Goal: Check status: Check status

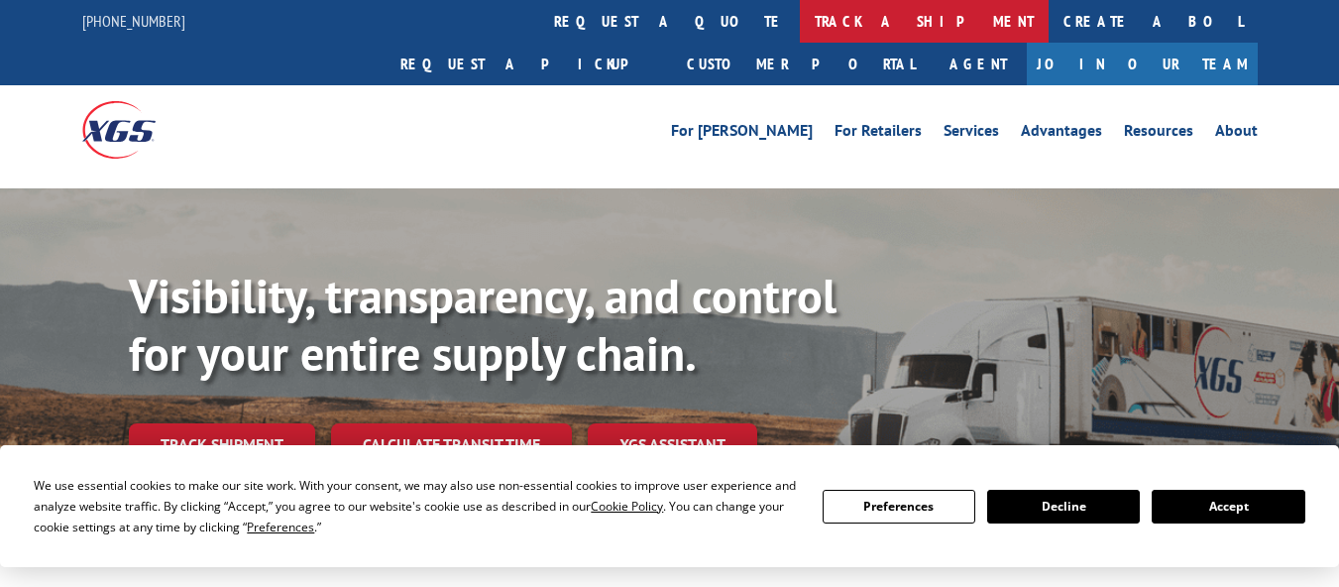
click at [800, 15] on link "track a shipment" at bounding box center [924, 21] width 249 height 43
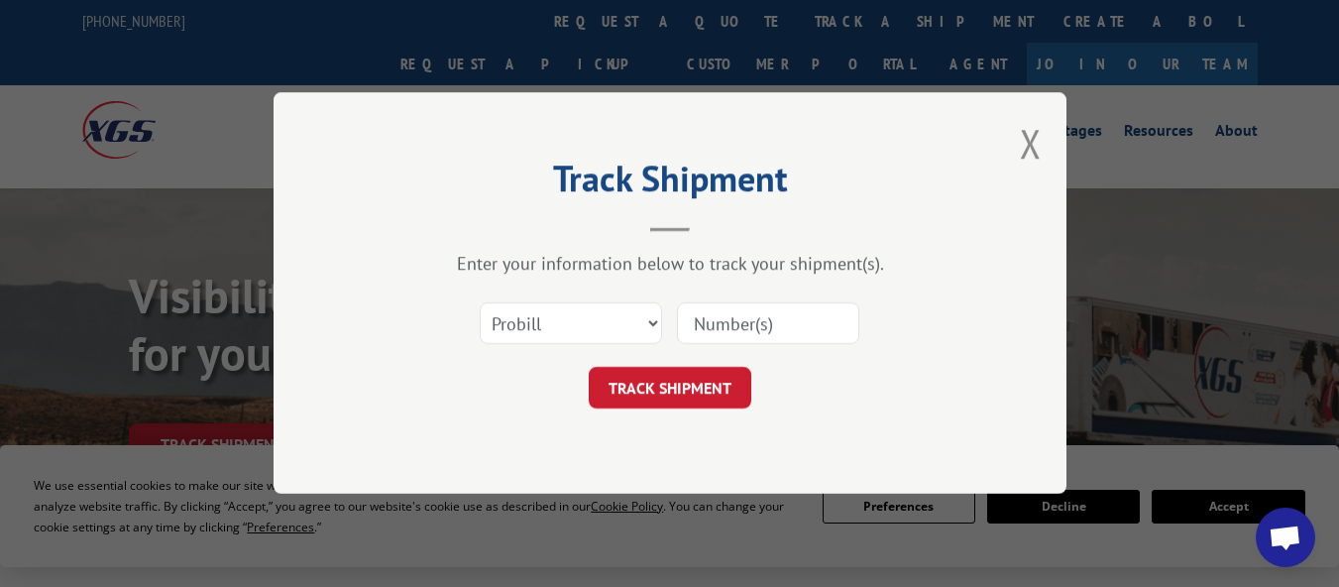
click at [732, 316] on input at bounding box center [768, 324] width 182 height 42
paste input "17638976"
type input "17638976"
click at [687, 385] on button "TRACK SHIPMENT" at bounding box center [670, 389] width 162 height 42
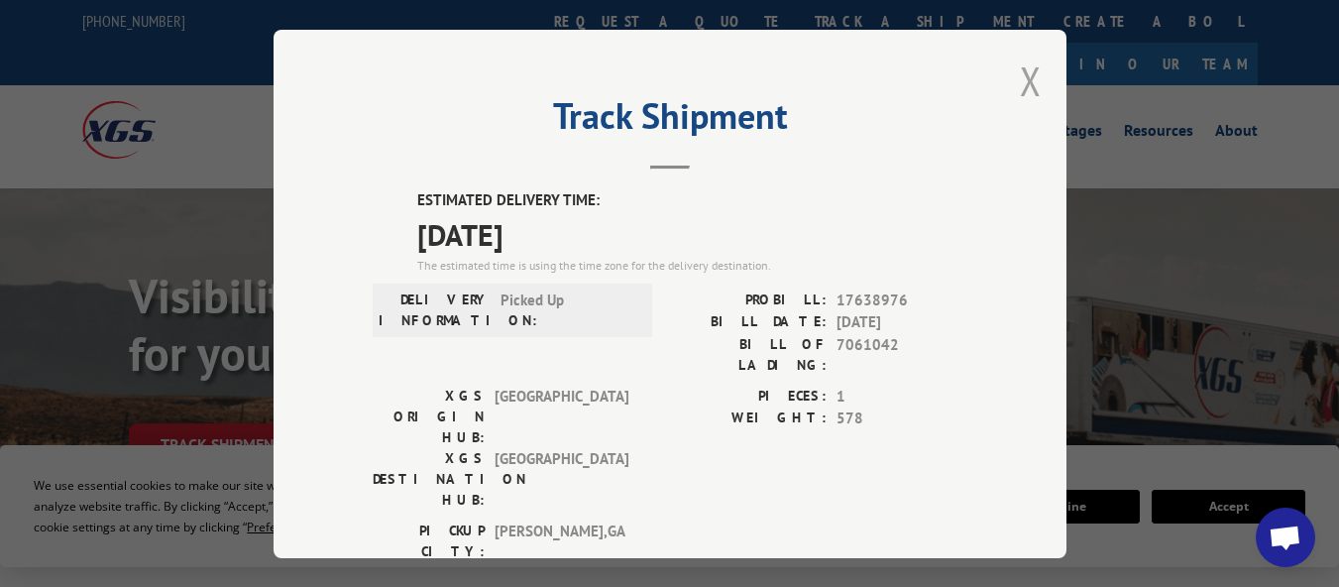
click at [1027, 71] on button "Close modal" at bounding box center [1031, 80] width 22 height 53
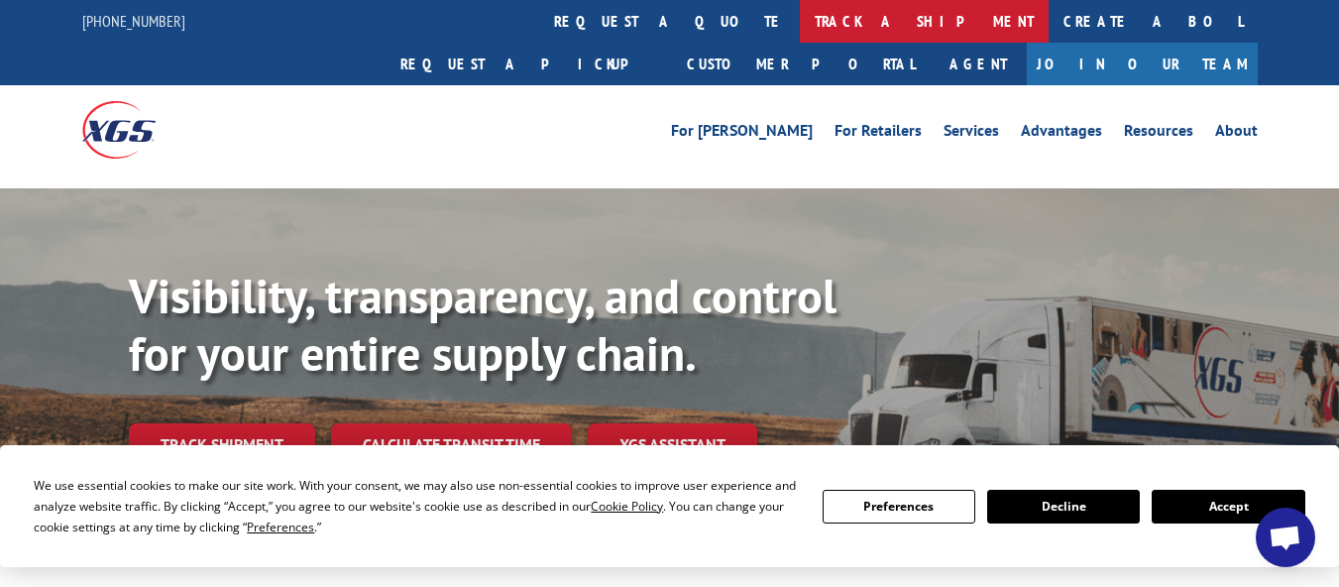
click at [800, 16] on link "track a shipment" at bounding box center [924, 21] width 249 height 43
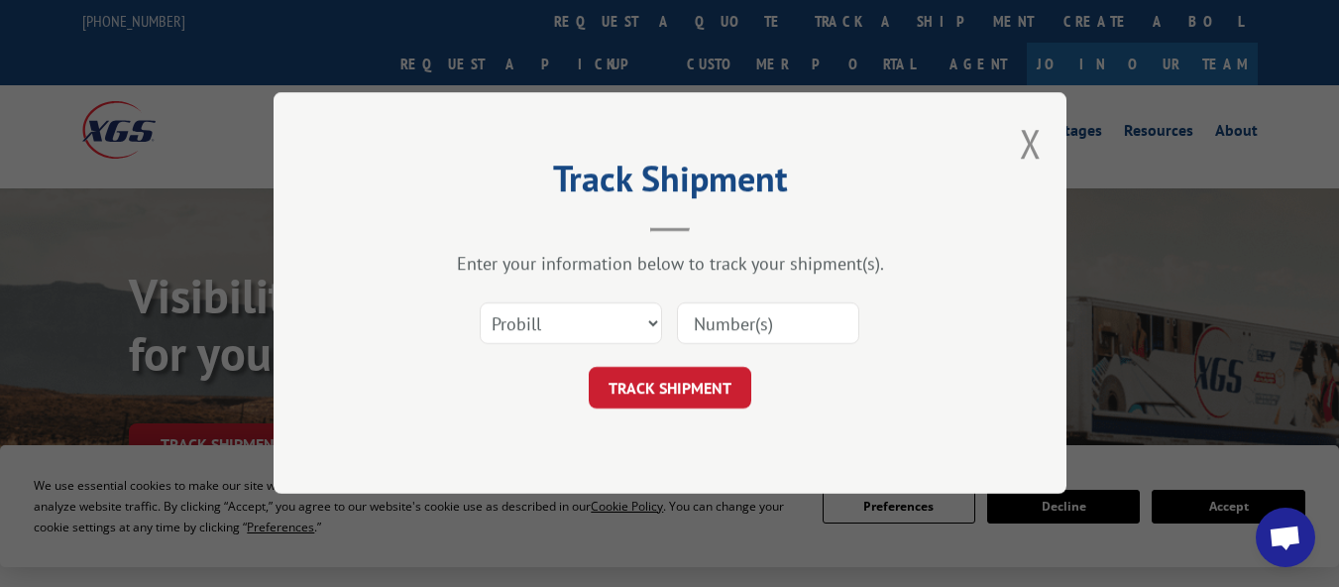
click at [714, 328] on input at bounding box center [768, 324] width 182 height 42
paste input "17638907"
type input "17638907"
click at [695, 361] on form "Select category... Probill BOL PO 17638907 TRACK SHIPMENT" at bounding box center [670, 350] width 594 height 118
click at [688, 377] on button "TRACK SHIPMENT" at bounding box center [670, 389] width 162 height 42
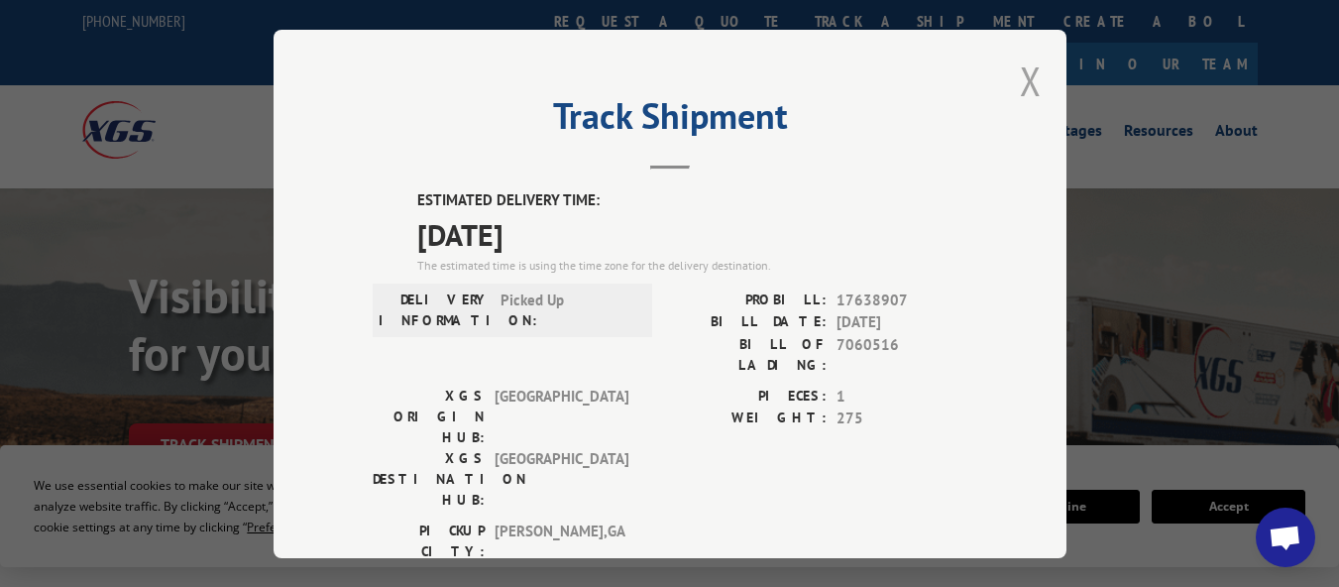
drag, startPoint x: 1029, startPoint y: 72, endPoint x: 1054, endPoint y: 191, distance: 121.4
click at [1028, 73] on button "Close modal" at bounding box center [1031, 80] width 22 height 53
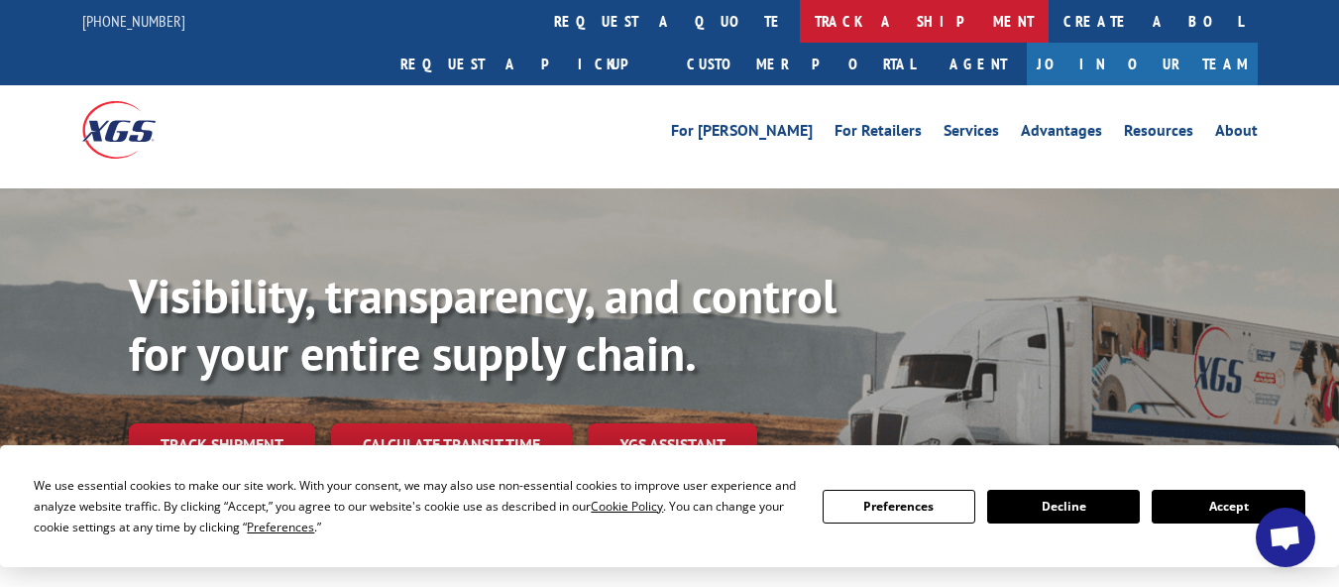
click at [800, 31] on link "track a shipment" at bounding box center [924, 21] width 249 height 43
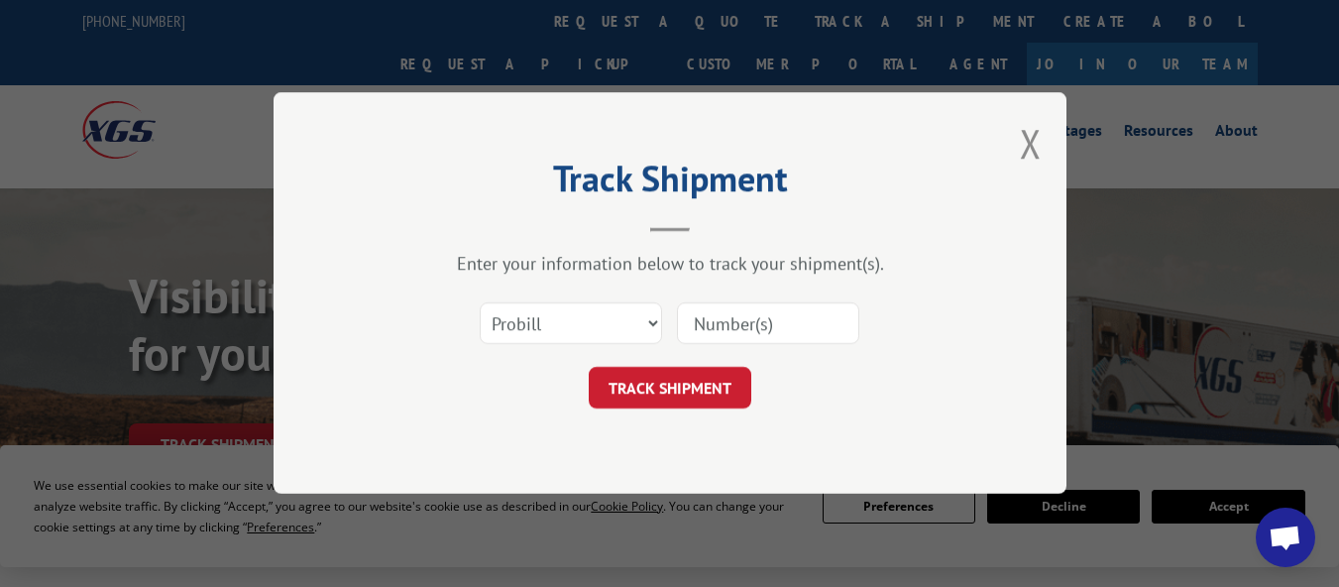
click at [729, 303] on input at bounding box center [768, 324] width 182 height 42
paste input "17479106"
type input "17479106"
click at [691, 376] on button "TRACK SHIPMENT" at bounding box center [670, 389] width 162 height 42
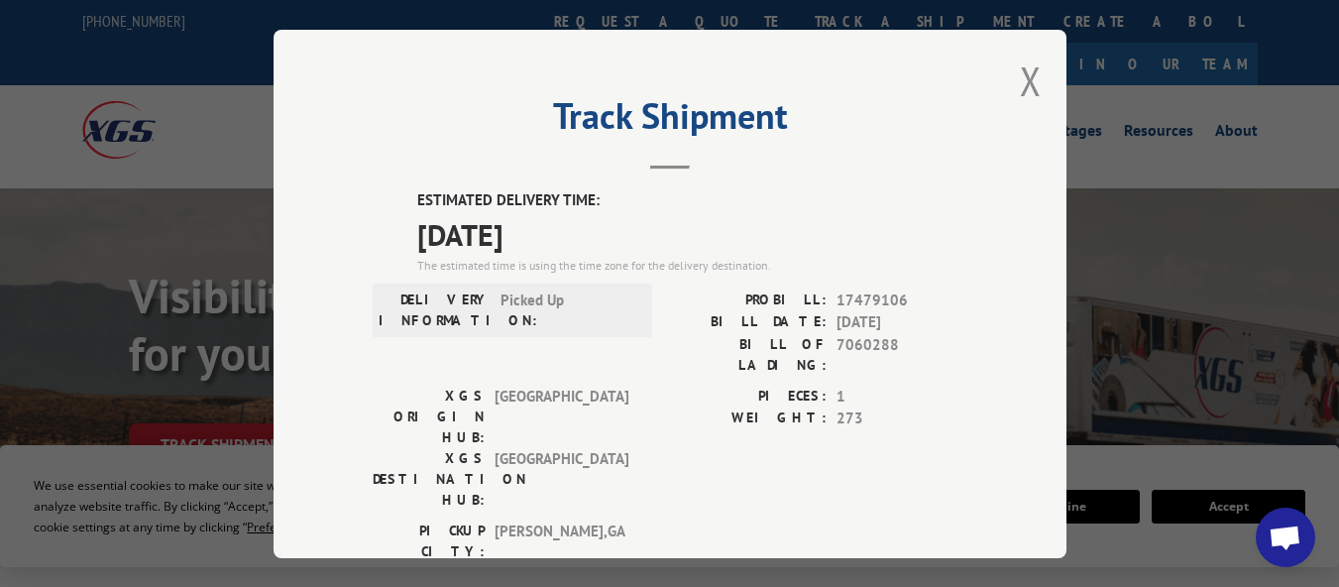
click at [1034, 72] on div "Track Shipment ESTIMATED DELIVERY TIME: [DATE] The estimated time is using the …" at bounding box center [669, 294] width 793 height 528
click at [1020, 79] on button "Close modal" at bounding box center [1031, 80] width 22 height 53
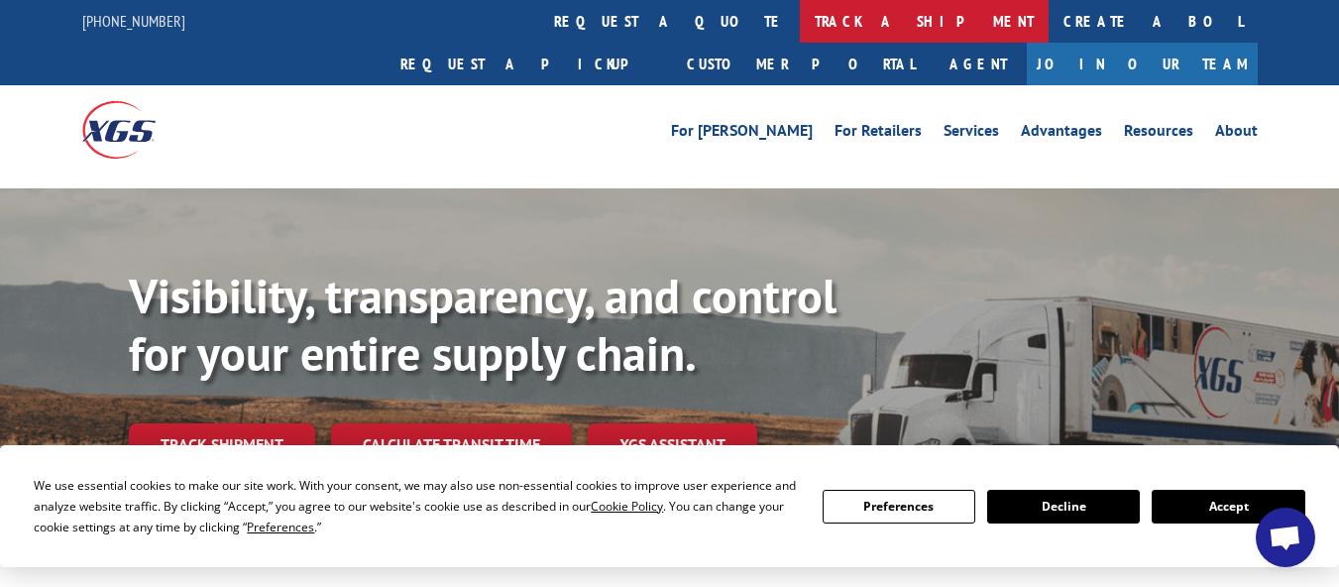
click at [800, 18] on link "track a shipment" at bounding box center [924, 21] width 249 height 43
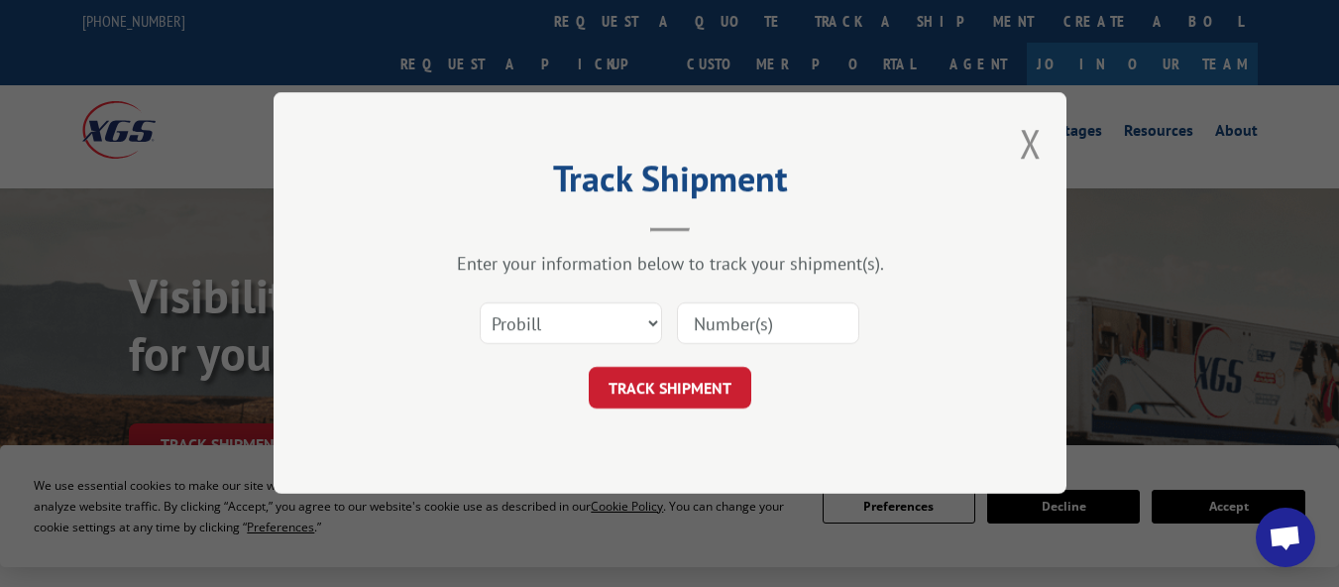
click at [727, 328] on input at bounding box center [768, 324] width 182 height 42
paste input "17479161"
type input "17479161"
click at [619, 372] on button "TRACK SHIPMENT" at bounding box center [670, 389] width 162 height 42
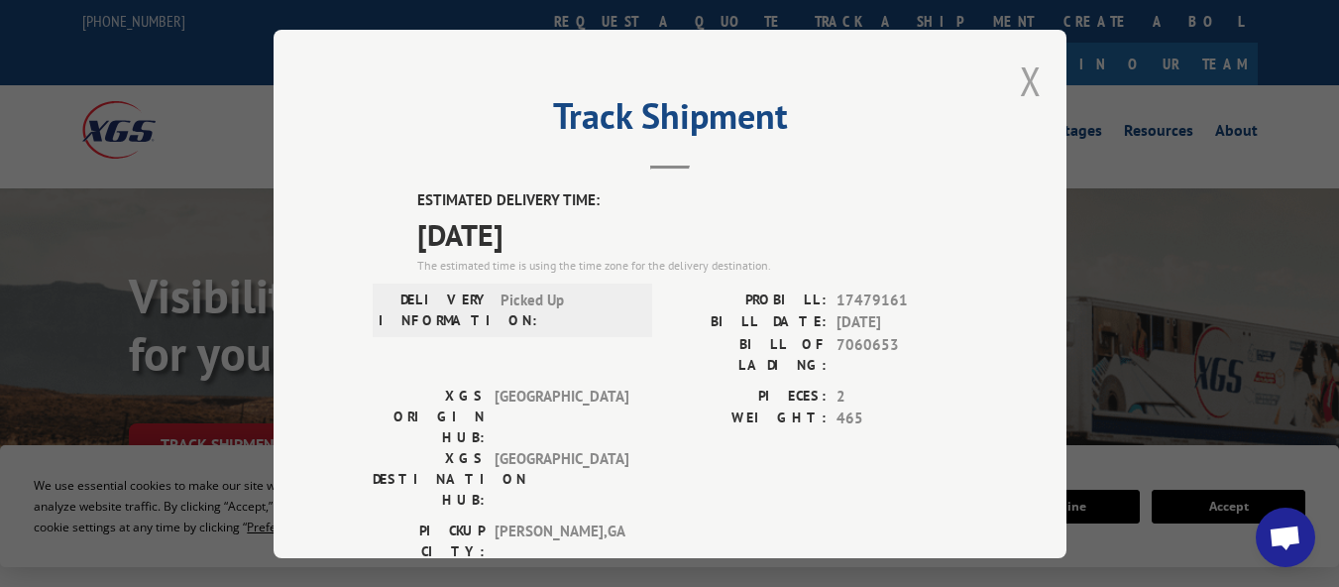
click at [1020, 68] on button "Close modal" at bounding box center [1031, 80] width 22 height 53
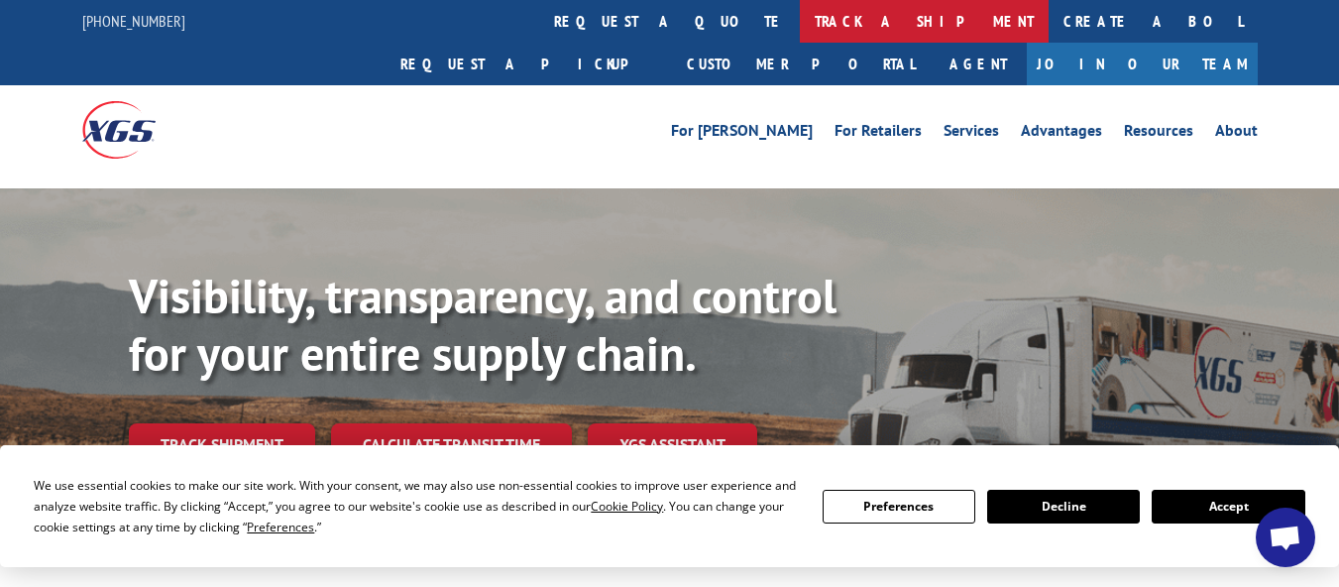
click at [800, 16] on link "track a shipment" at bounding box center [924, 21] width 249 height 43
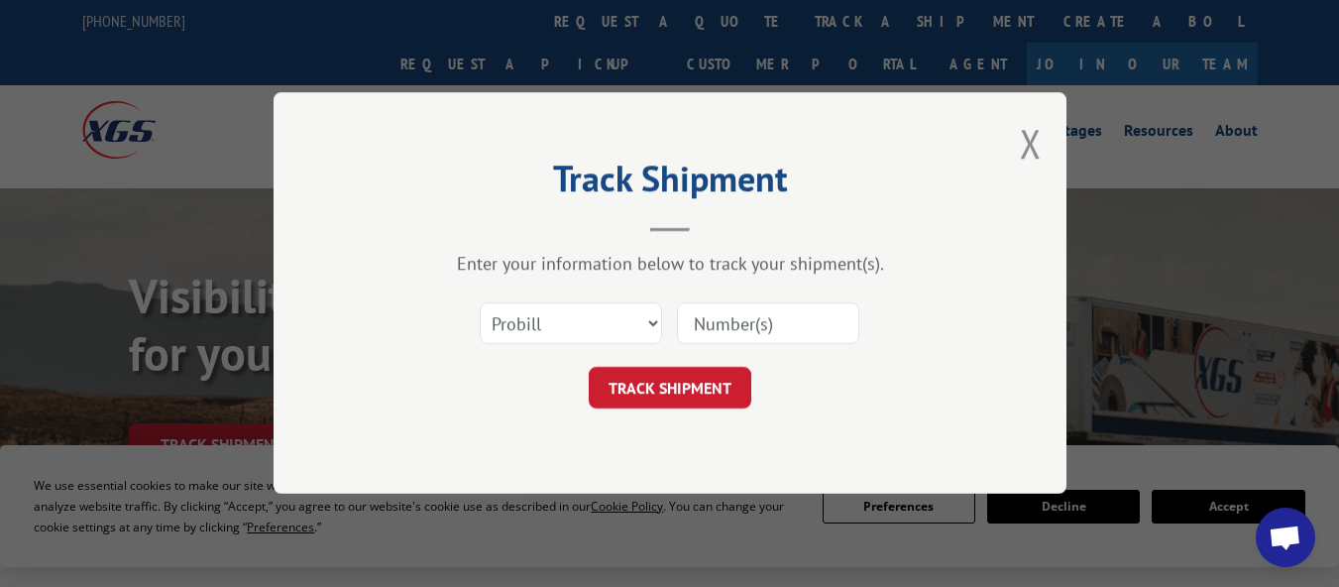
click at [763, 315] on input at bounding box center [768, 324] width 182 height 42
paste input "17478963"
type input "17478963"
click at [694, 389] on button "TRACK SHIPMENT" at bounding box center [670, 389] width 162 height 42
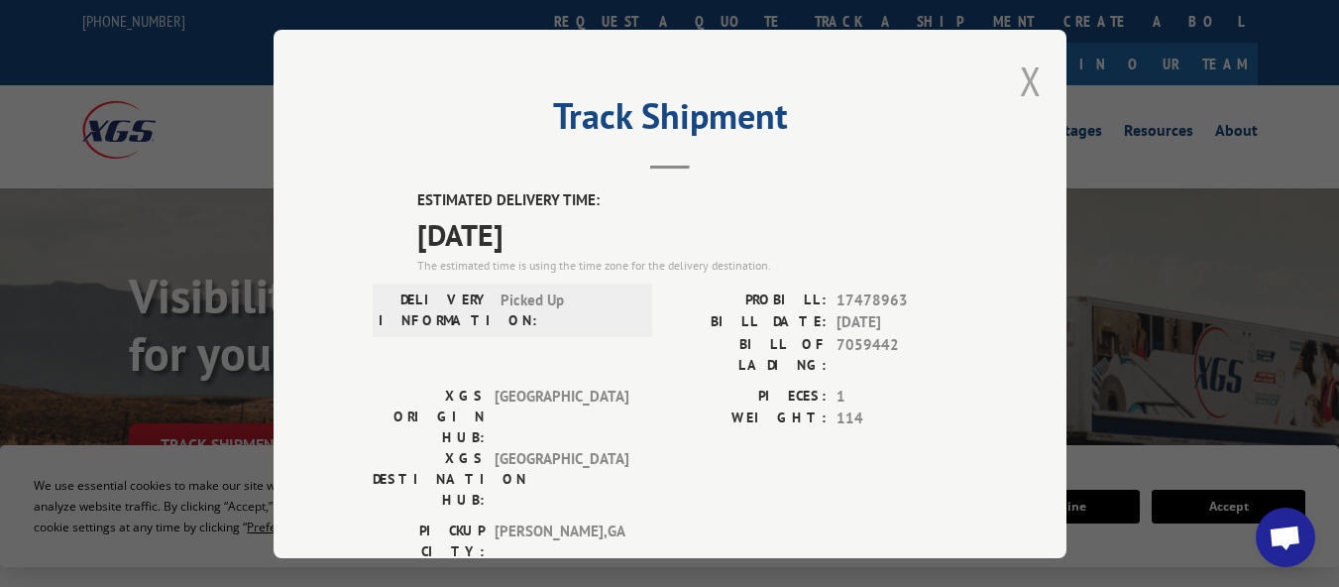
click at [1024, 80] on button "Close modal" at bounding box center [1031, 80] width 22 height 53
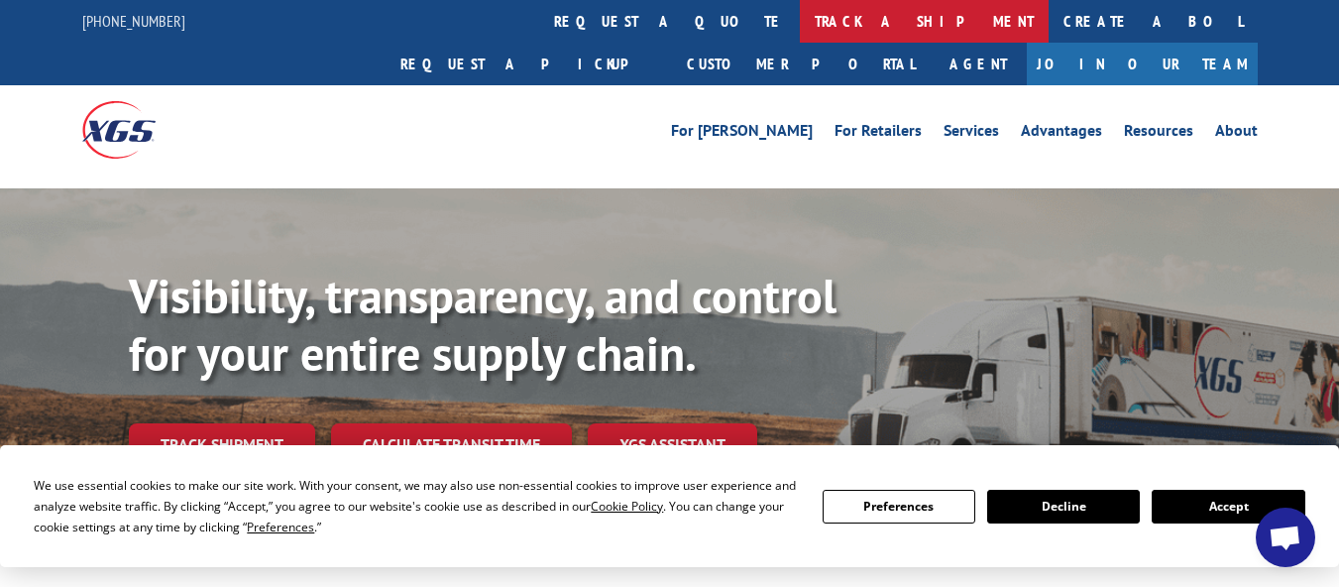
click at [800, 19] on link "track a shipment" at bounding box center [924, 21] width 249 height 43
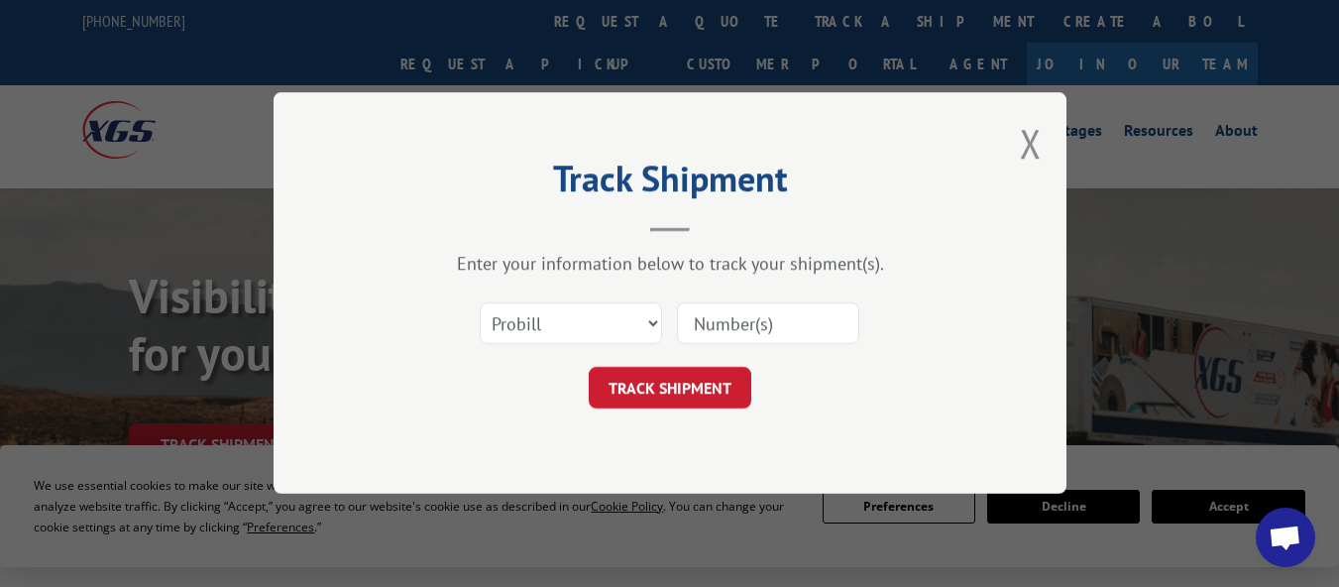
click at [730, 322] on input at bounding box center [768, 324] width 182 height 42
paste input "16398308"
type input "16398308"
click at [687, 378] on button "TRACK SHIPMENT" at bounding box center [670, 389] width 162 height 42
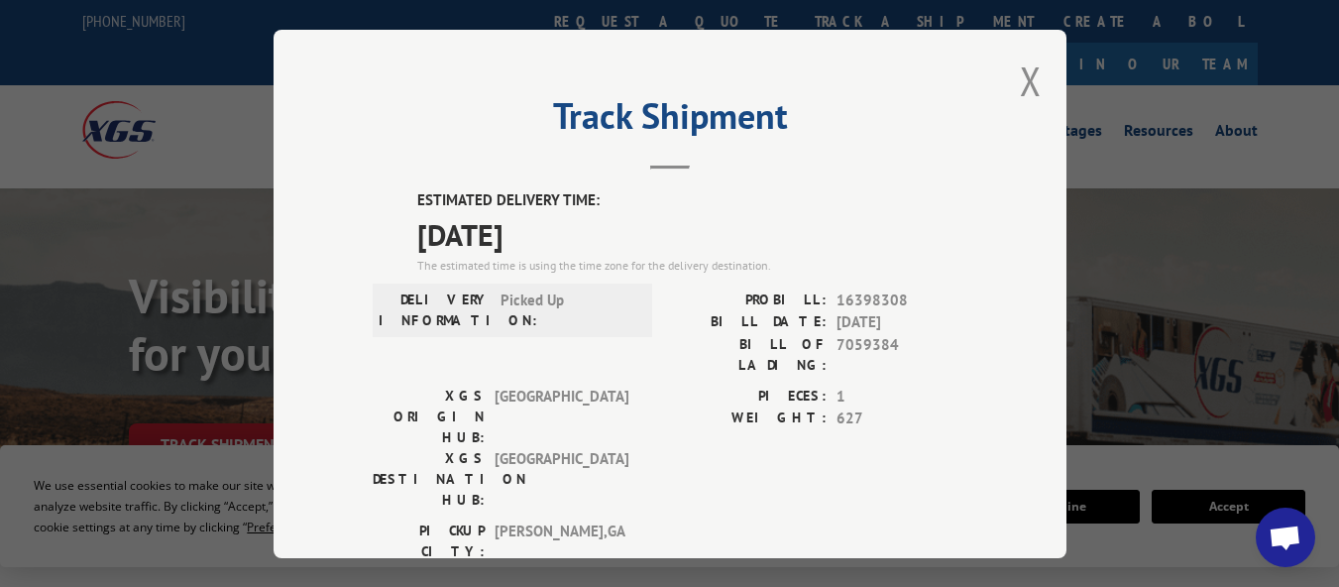
click at [1021, 72] on button "Close modal" at bounding box center [1031, 80] width 22 height 53
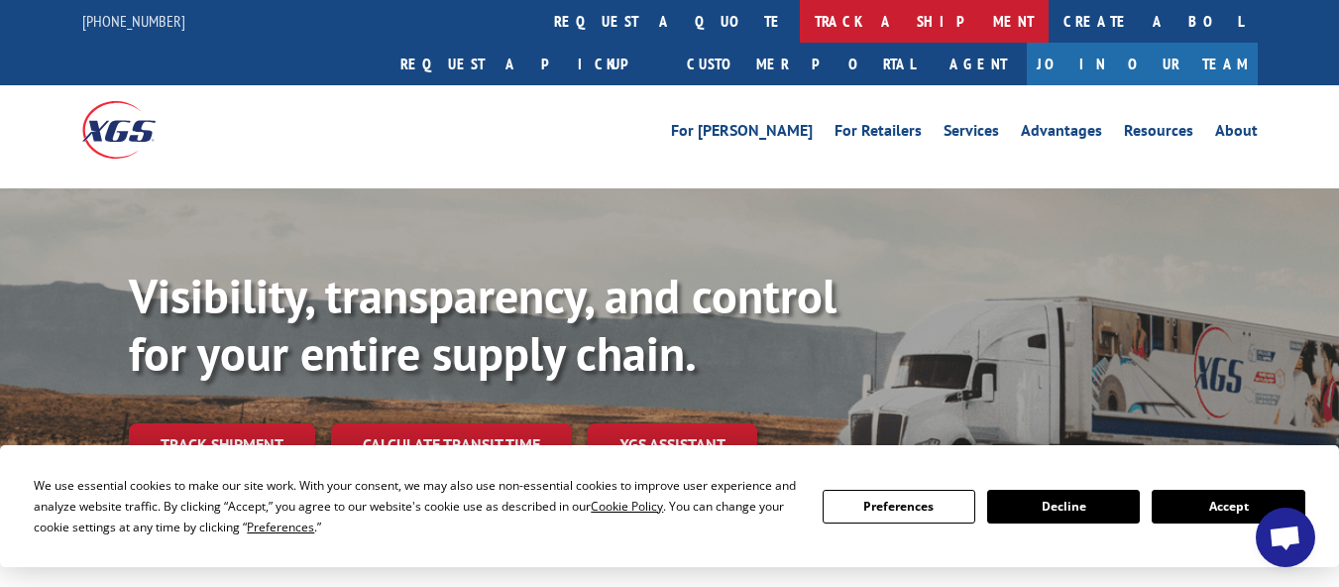
click at [800, 14] on link "track a shipment" at bounding box center [924, 21] width 249 height 43
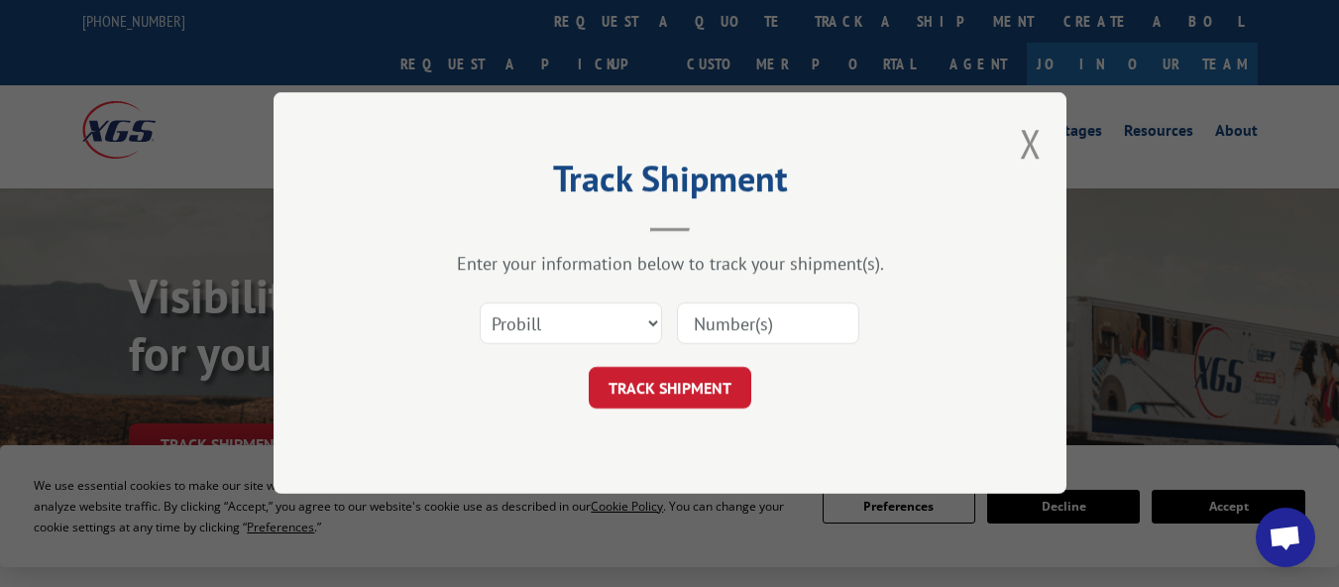
click at [739, 320] on input at bounding box center [768, 324] width 182 height 42
paste input "16398318"
type input "16398318"
click at [705, 385] on button "TRACK SHIPMENT" at bounding box center [670, 389] width 162 height 42
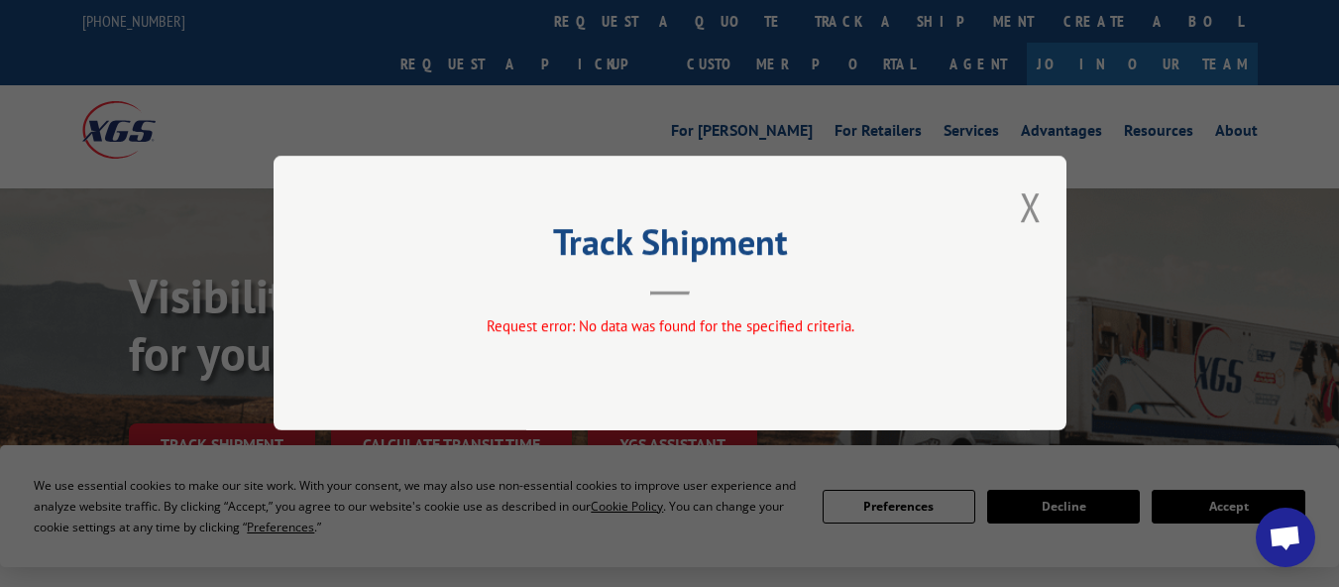
click at [1045, 205] on div "Track Shipment Request error: No data was found for the specified criteria." at bounding box center [669, 293] width 793 height 274
click at [1029, 200] on button "Close modal" at bounding box center [1031, 206] width 22 height 53
